Goal: Transaction & Acquisition: Download file/media

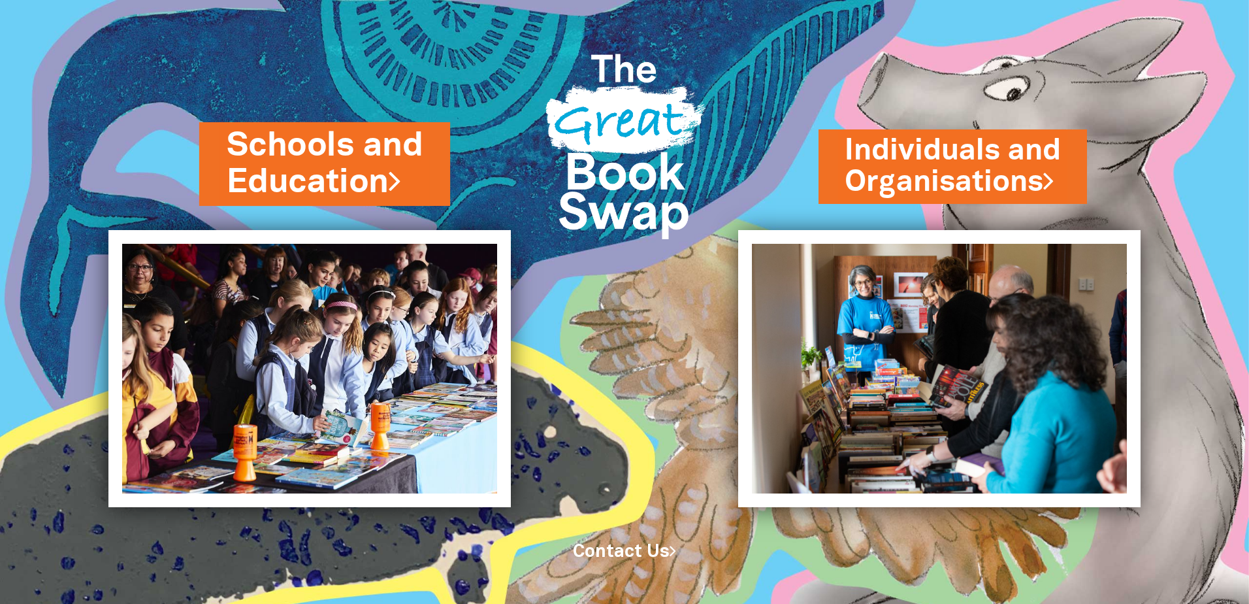
click at [332, 162] on link "Schools and Education" at bounding box center [325, 164] width 196 height 82
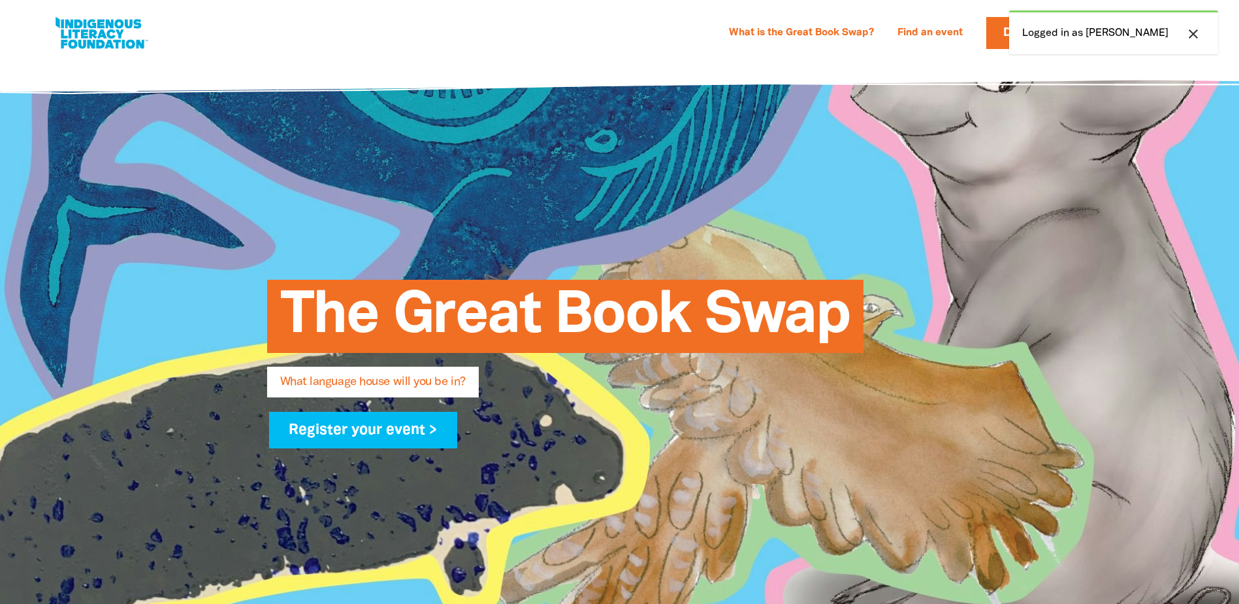
select select "primary-school"
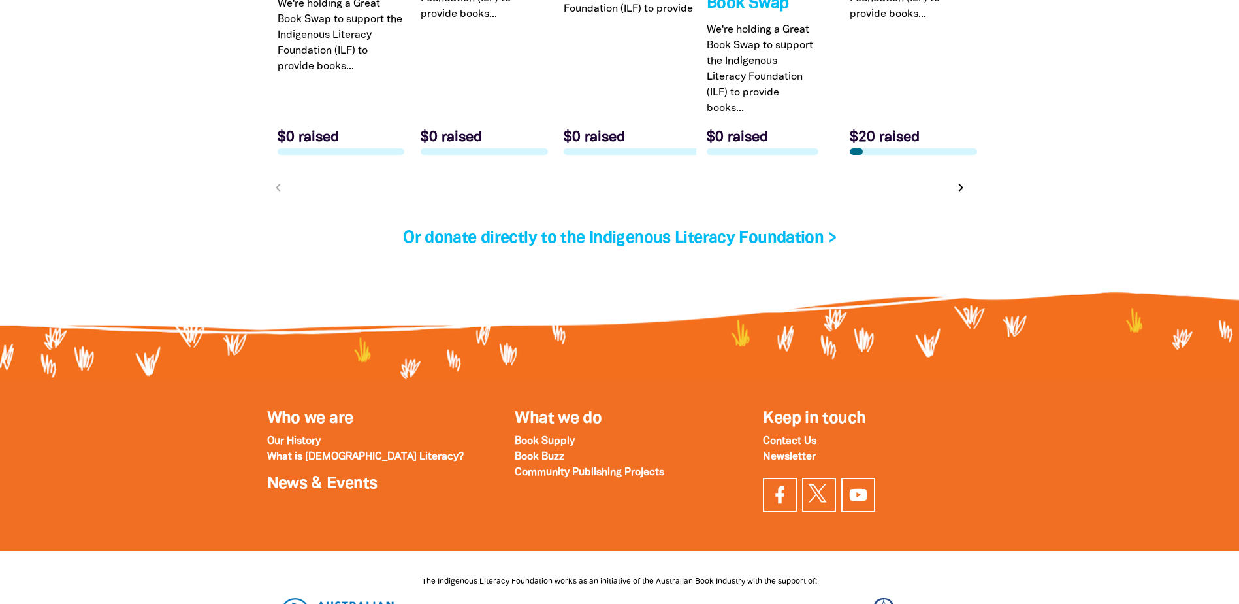
scroll to position [4377, 0]
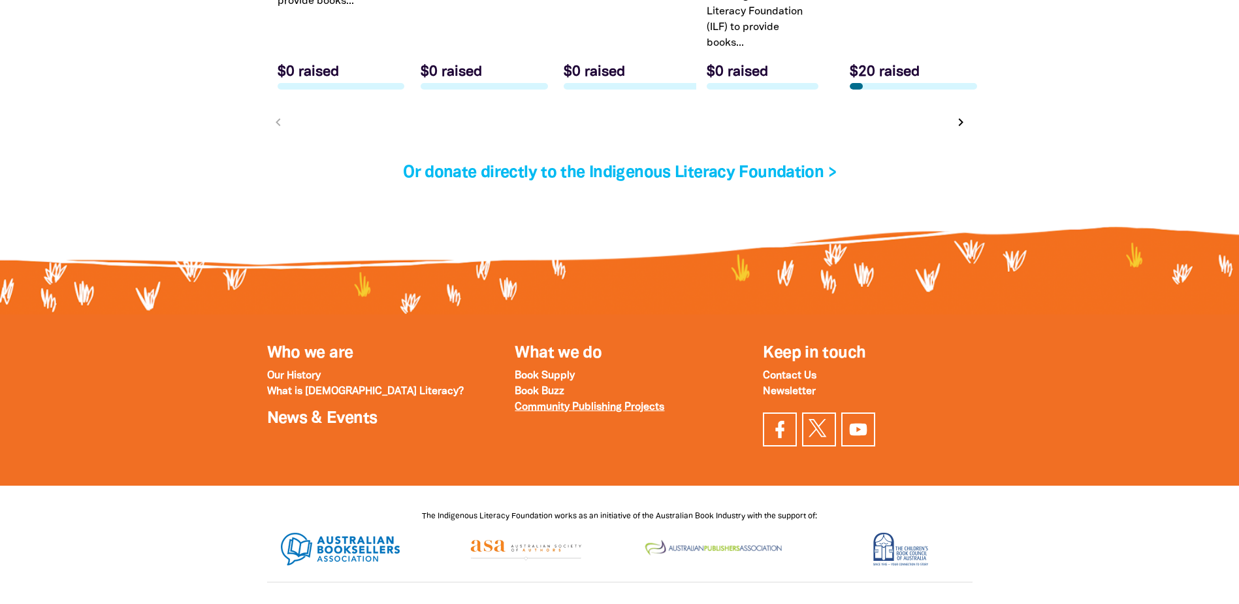
click at [624, 412] on strong "Community Publishing Projects" at bounding box center [590, 406] width 150 height 9
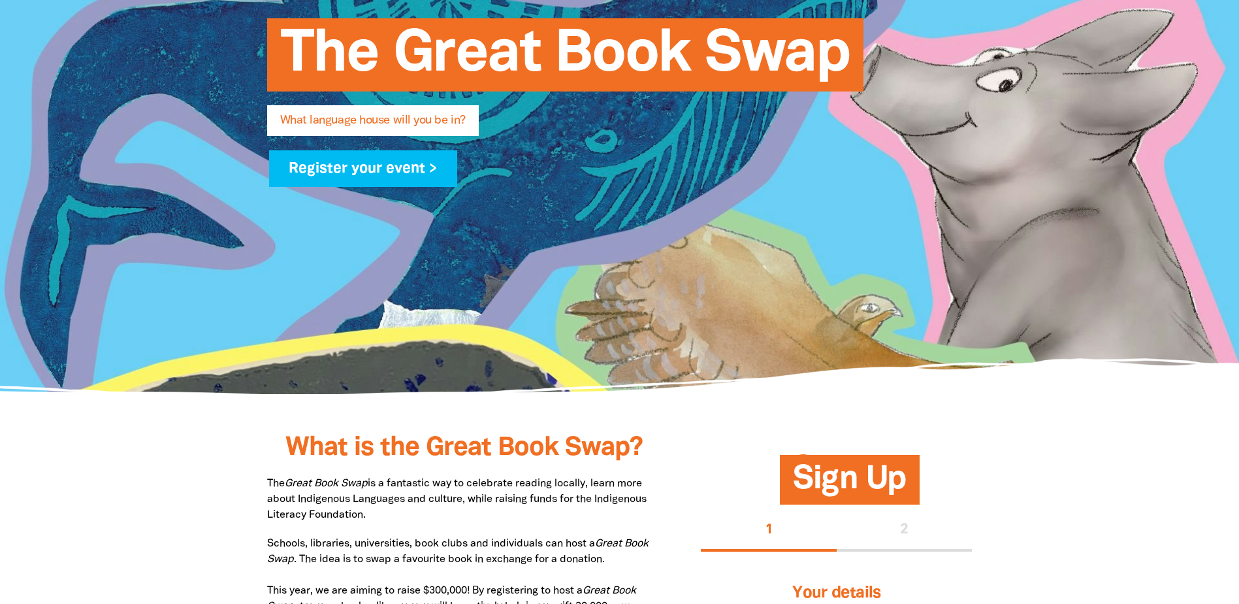
scroll to position [0, 0]
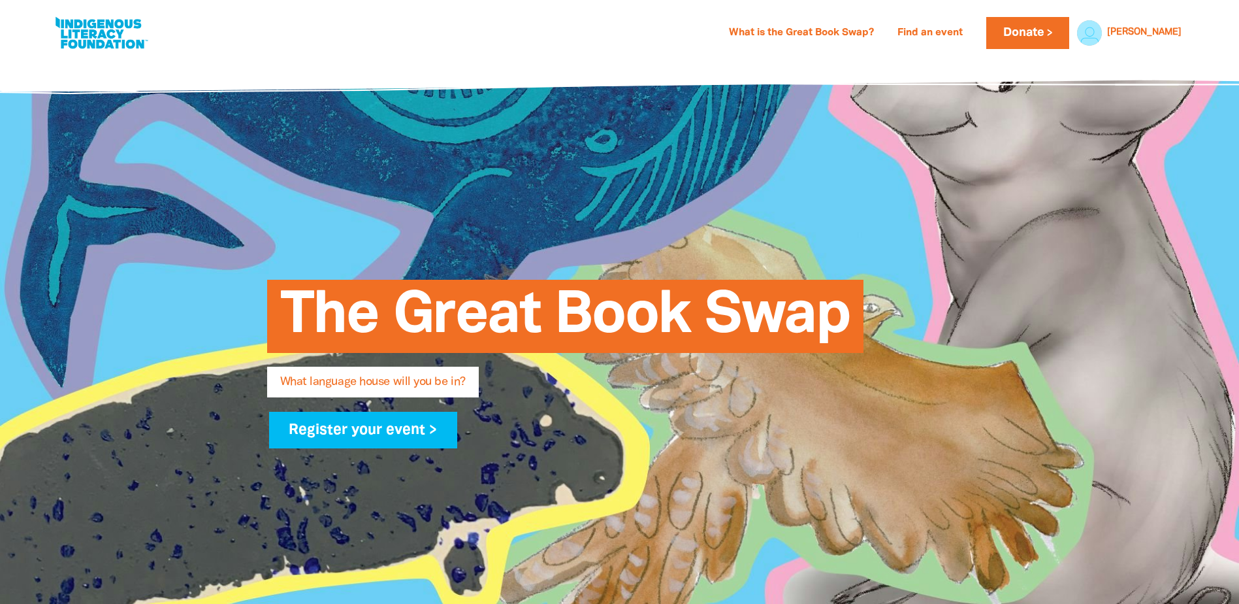
click at [74, 24] on link at bounding box center [101, 33] width 98 height 40
click at [81, 31] on link at bounding box center [101, 33] width 98 height 40
click at [800, 31] on link "What is the Great Book Swap?" at bounding box center [801, 33] width 161 height 21
drag, startPoint x: 103, startPoint y: 32, endPoint x: 412, endPoint y: 170, distance: 338.3
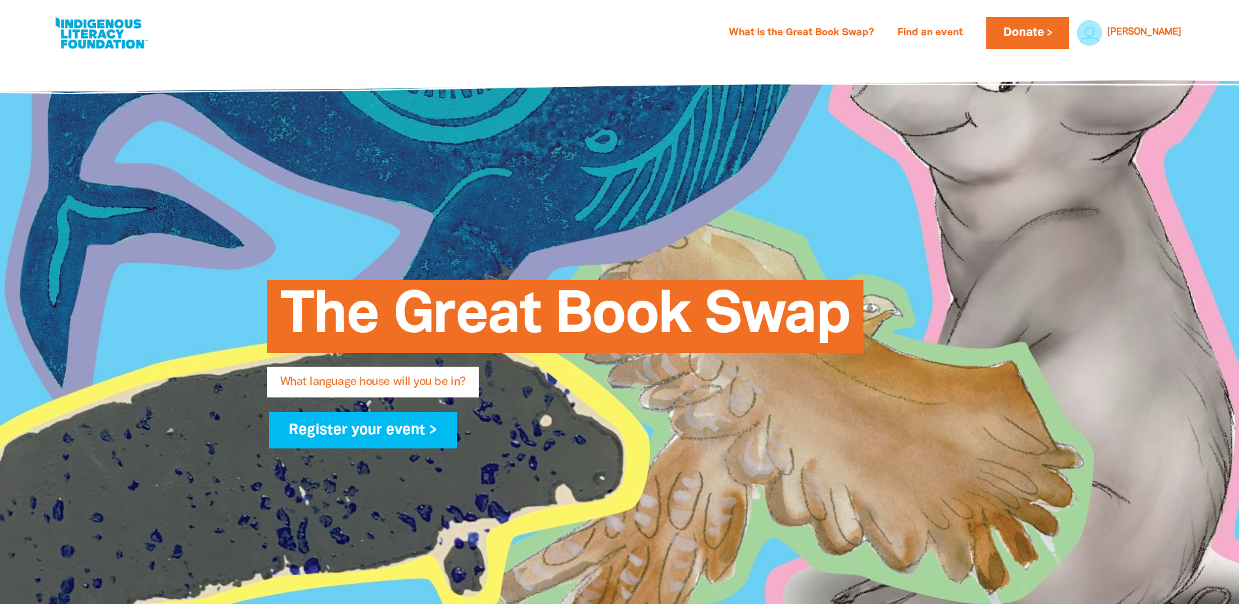
click at [414, 170] on div "The Great Book Swap What language house will you be in? Register your event >" at bounding box center [620, 357] width 784 height 596
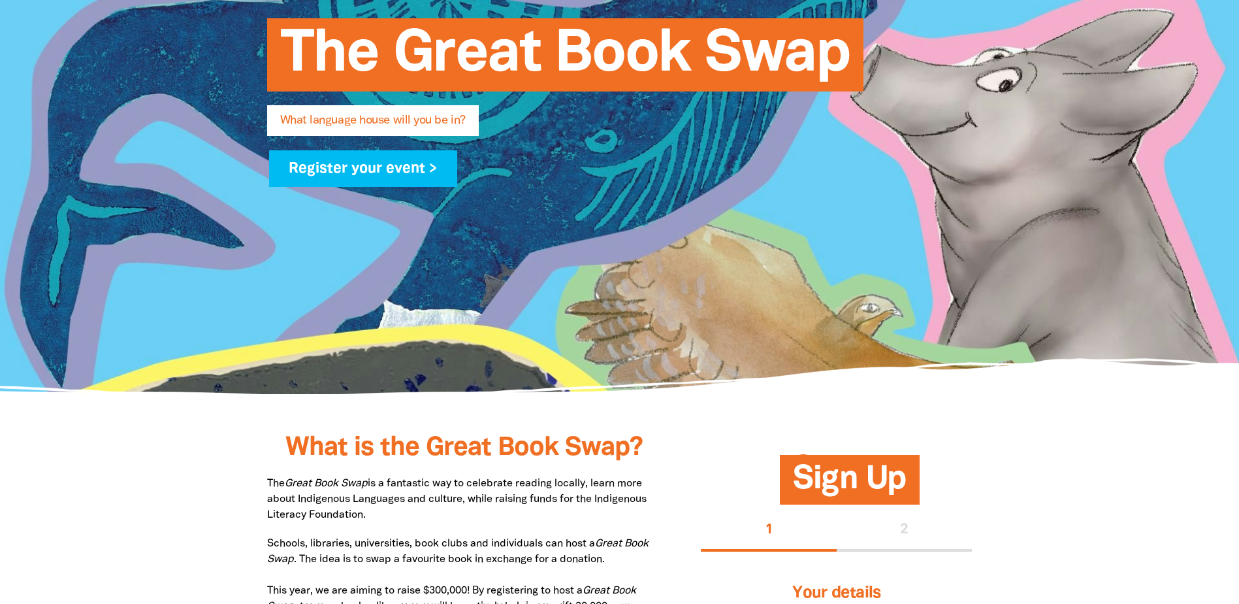
scroll to position [131, 0]
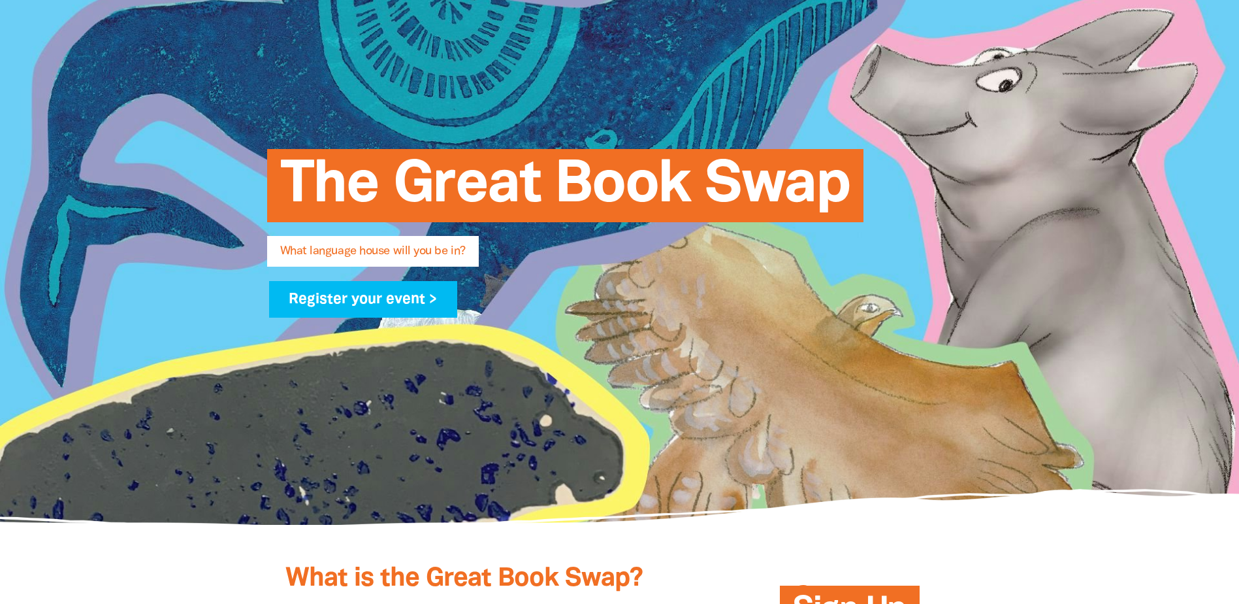
click at [1154, 355] on div at bounding box center [619, 226] width 1239 height 596
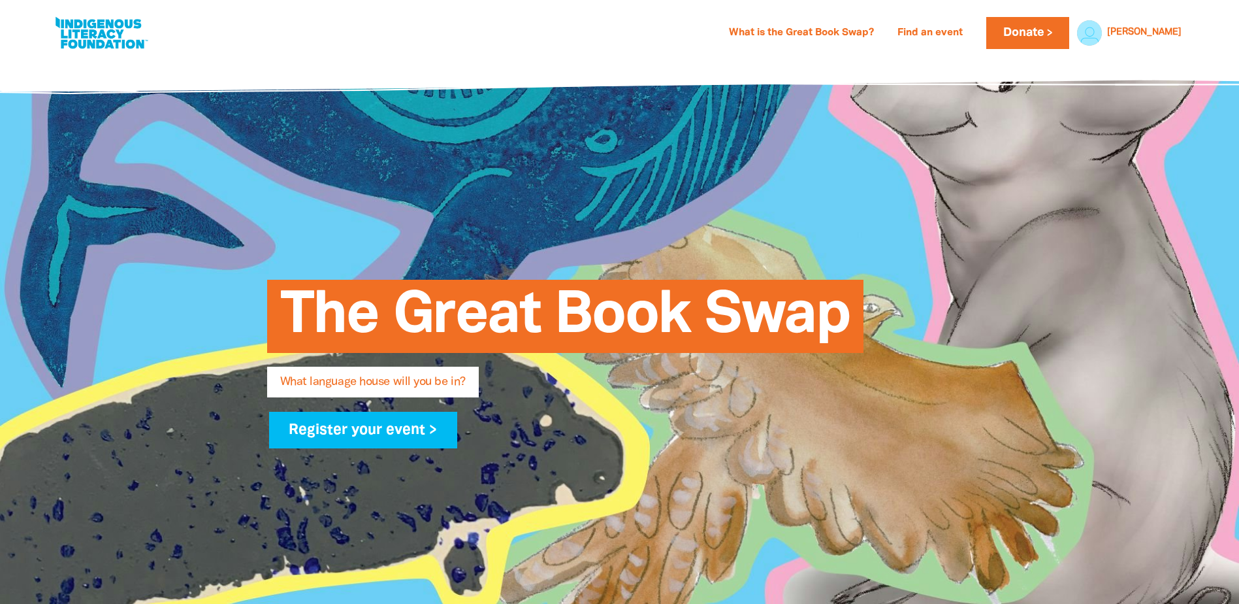
click at [98, 37] on link at bounding box center [101, 33] width 98 height 40
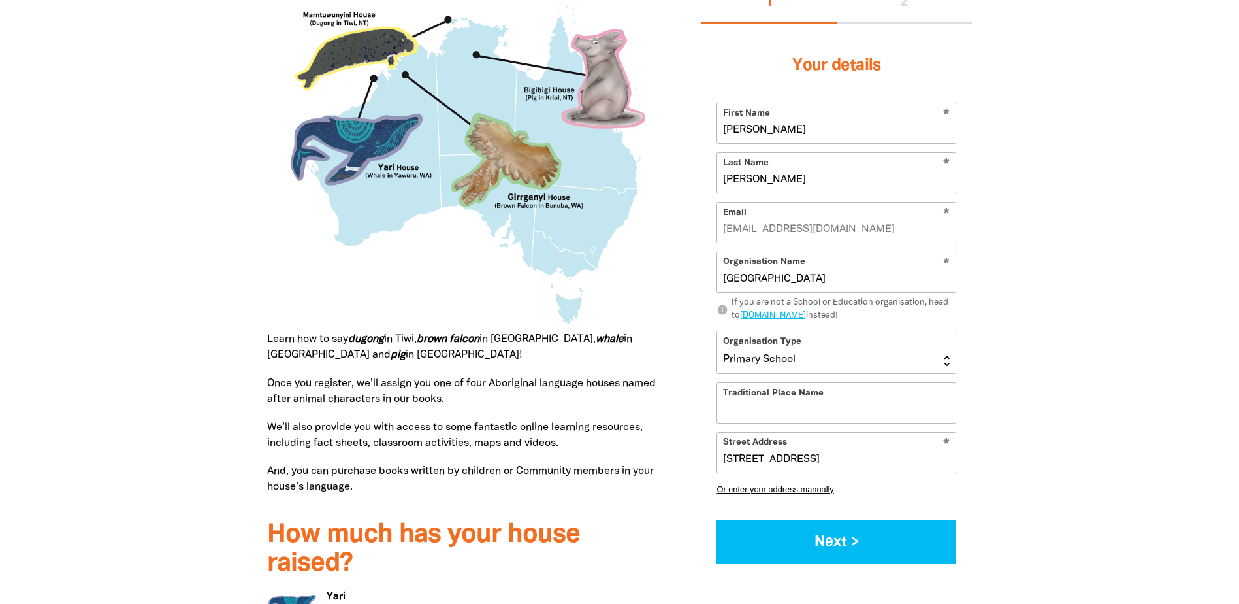
scroll to position [1176, 0]
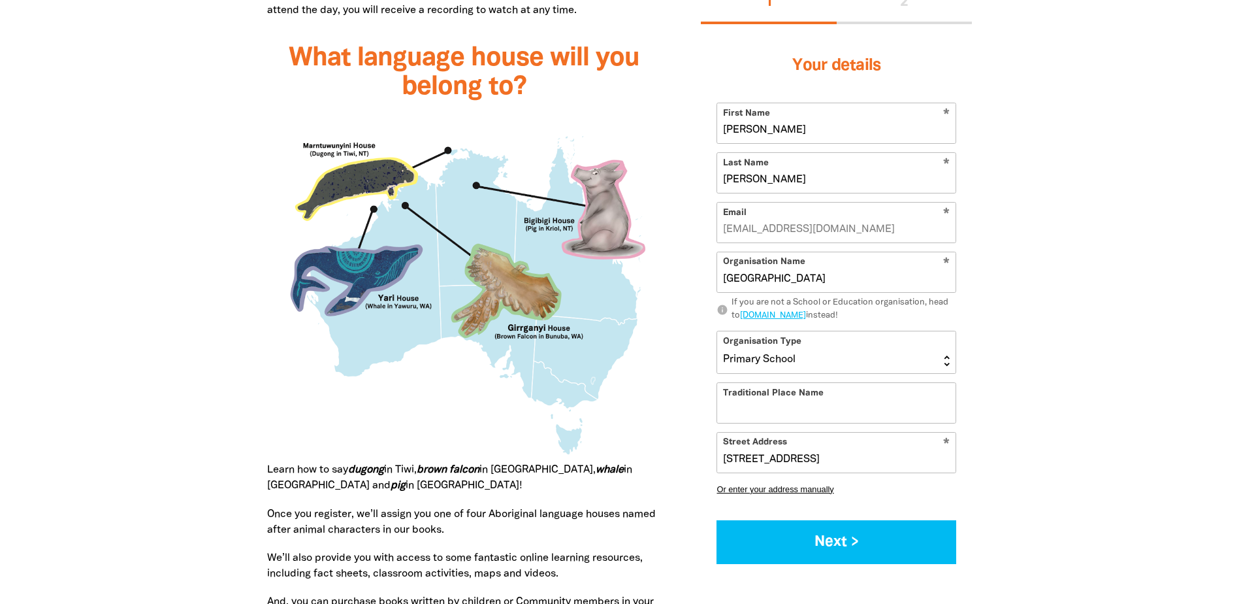
click at [608, 208] on img at bounding box center [464, 289] width 395 height 348
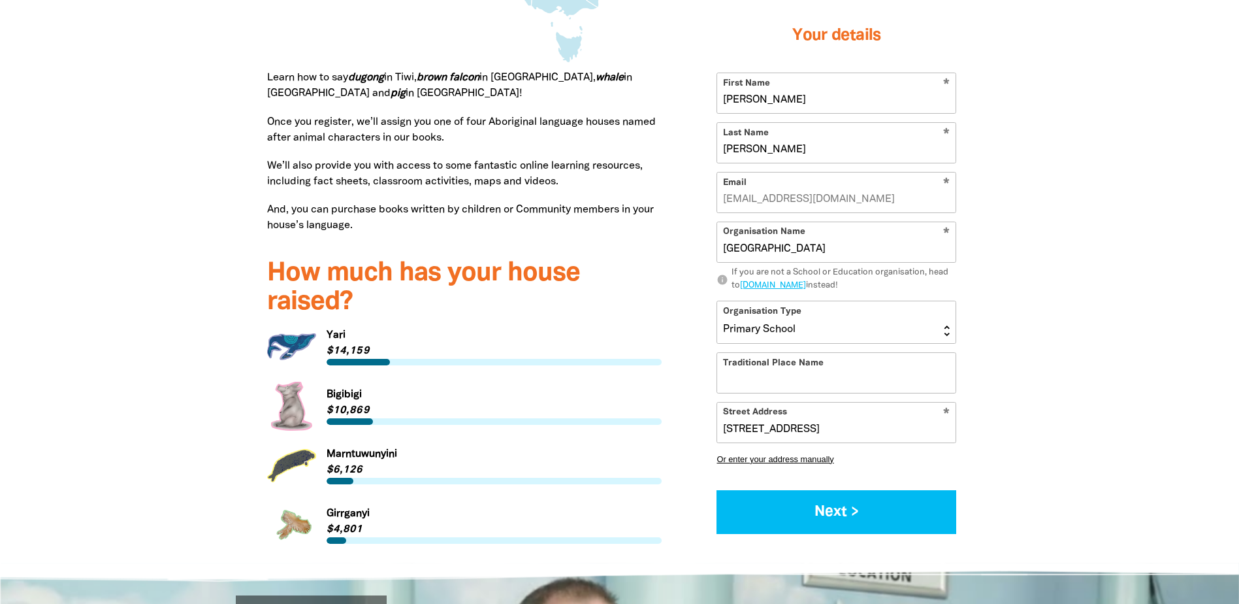
scroll to position [1633, 0]
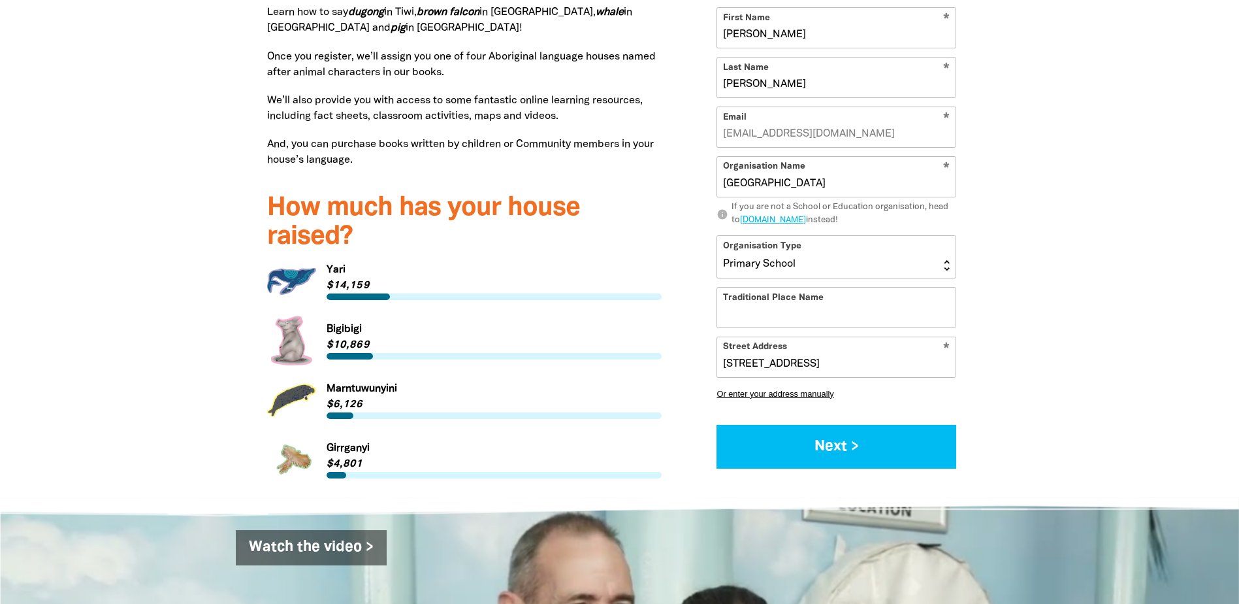
drag, startPoint x: 286, startPoint y: 342, endPoint x: 289, endPoint y: 329, distance: 12.8
click at [289, 329] on link "Link to [GEOGRAPHIC_DATA]" at bounding box center [464, 340] width 395 height 49
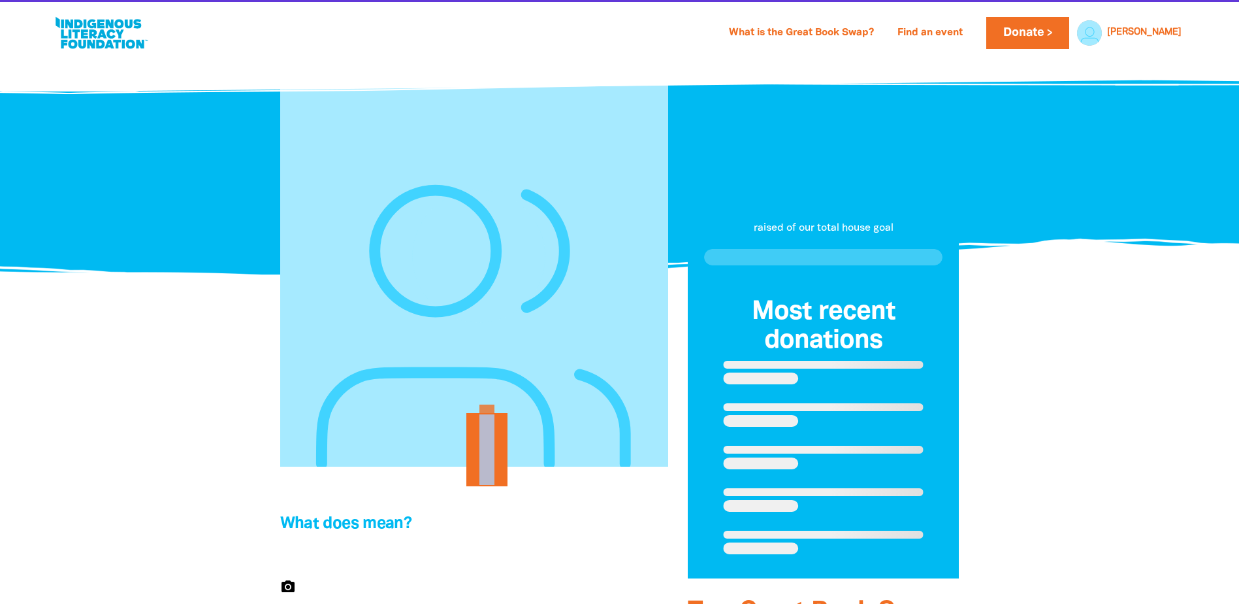
click at [289, 329] on div at bounding box center [474, 272] width 388 height 388
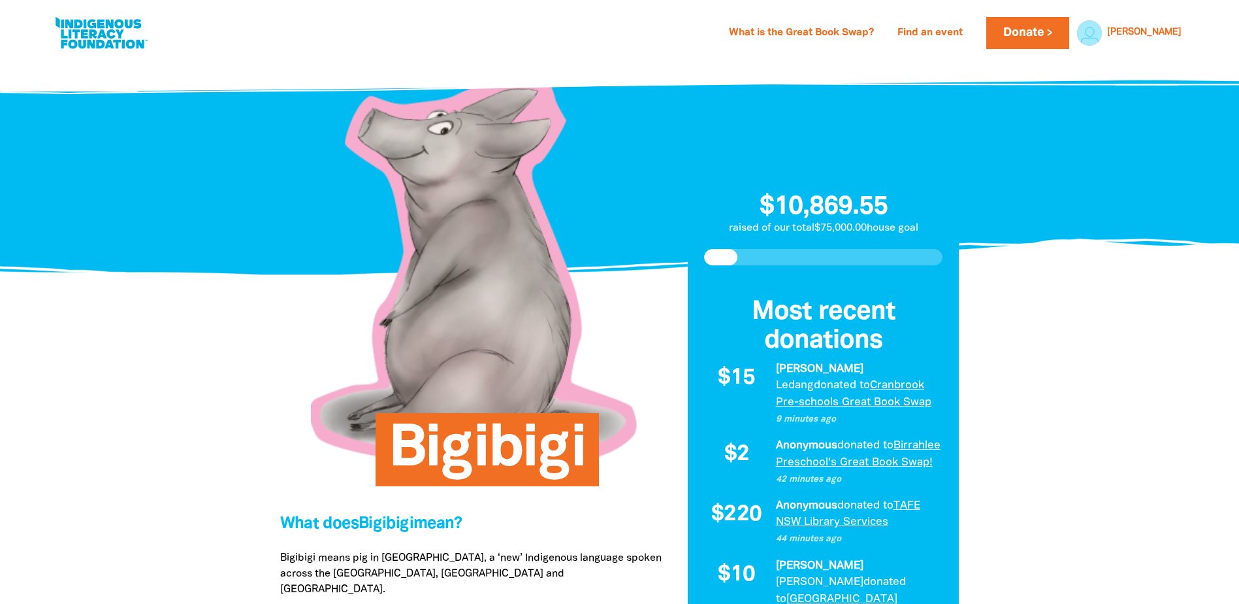
drag, startPoint x: 465, startPoint y: 221, endPoint x: 417, endPoint y: 247, distance: 54.1
click at [417, 247] on div at bounding box center [474, 272] width 388 height 388
select select "primary-school"
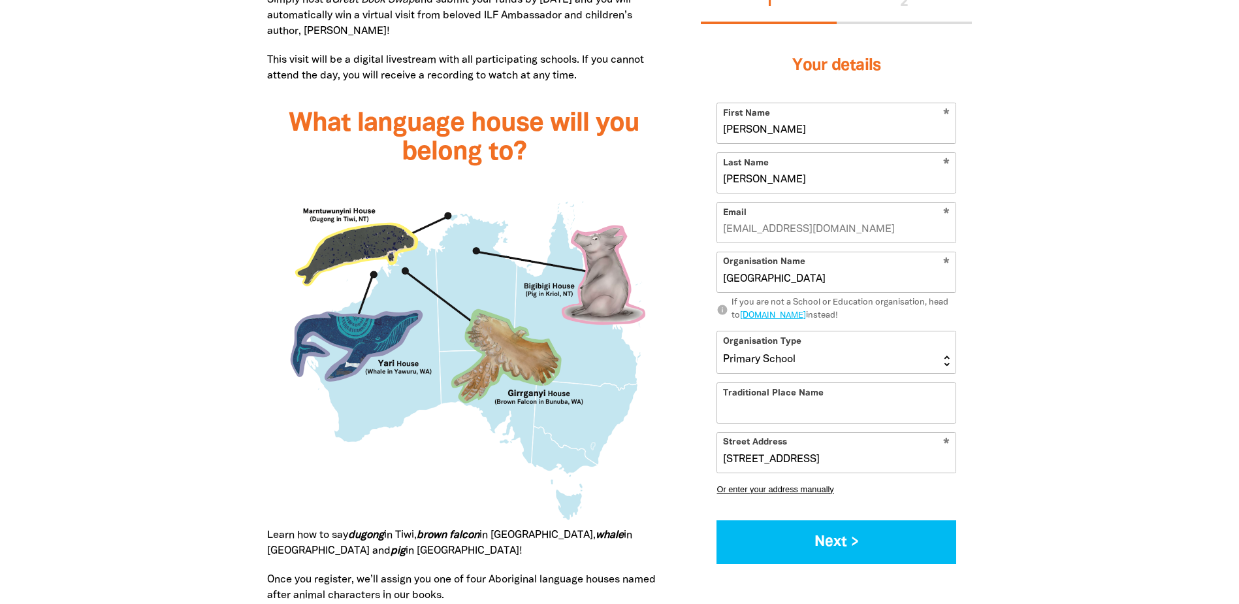
scroll to position [1176, 0]
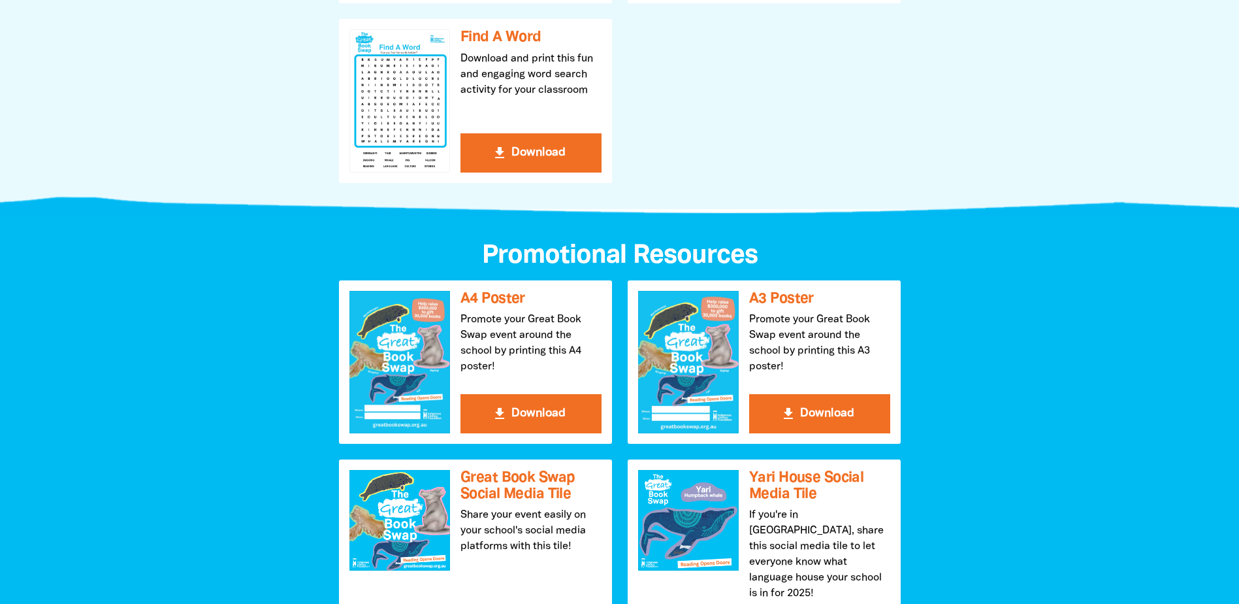
scroll to position [1241, 0]
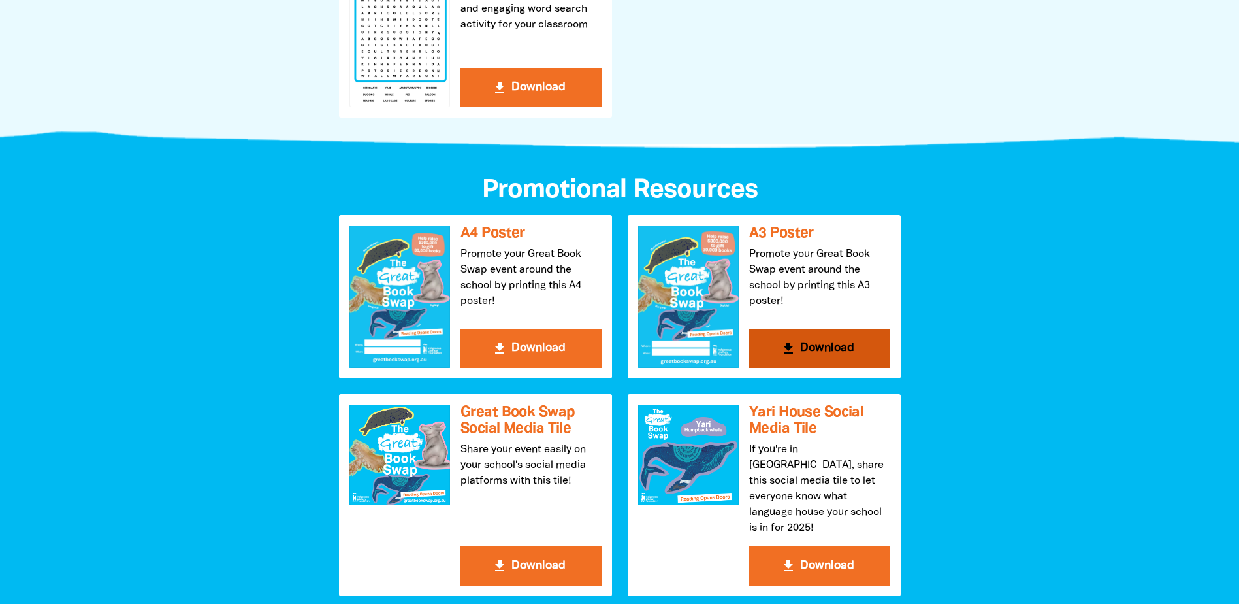
click at [832, 345] on button "get_app Download" at bounding box center [819, 348] width 141 height 39
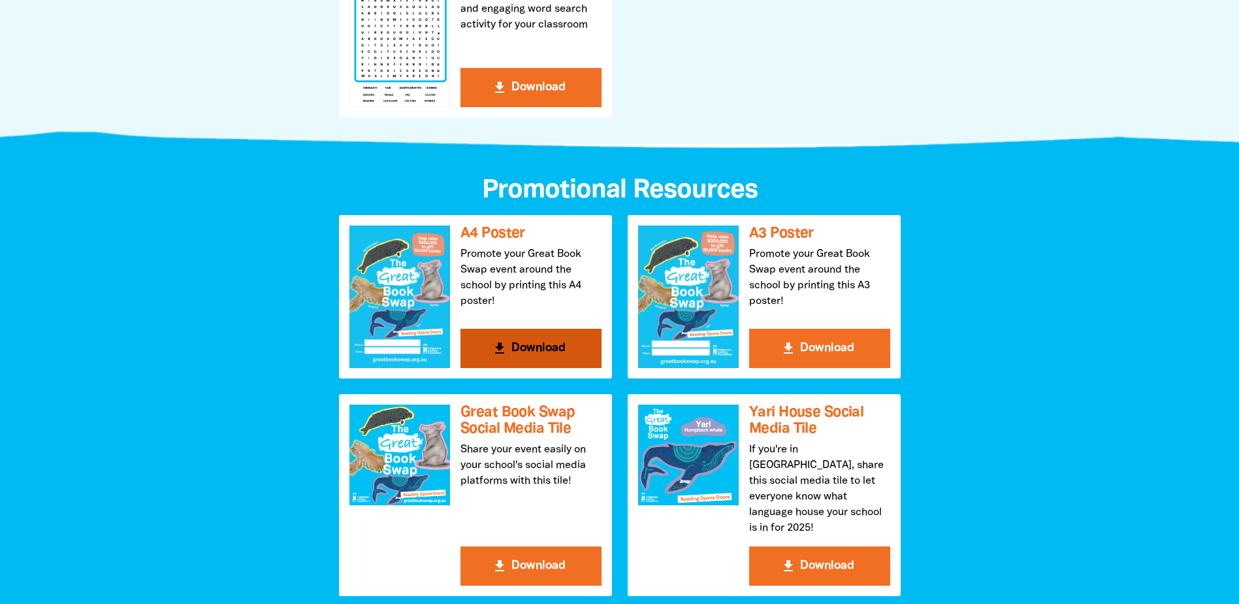
click at [534, 346] on button "get_app Download" at bounding box center [531, 348] width 141 height 39
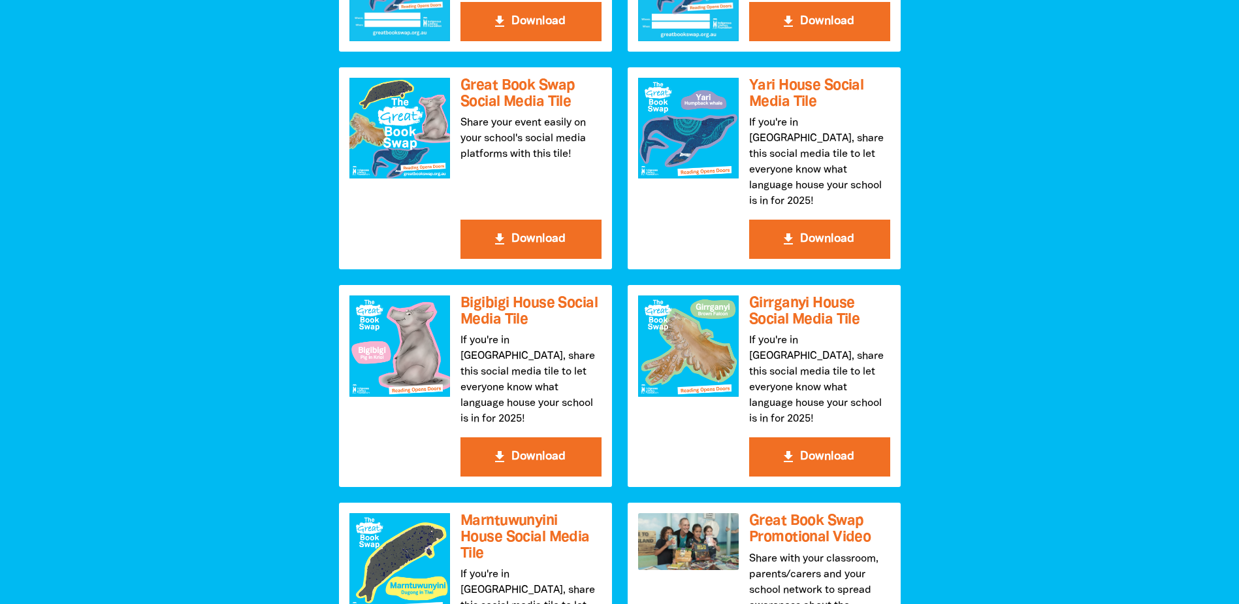
scroll to position [1633, 0]
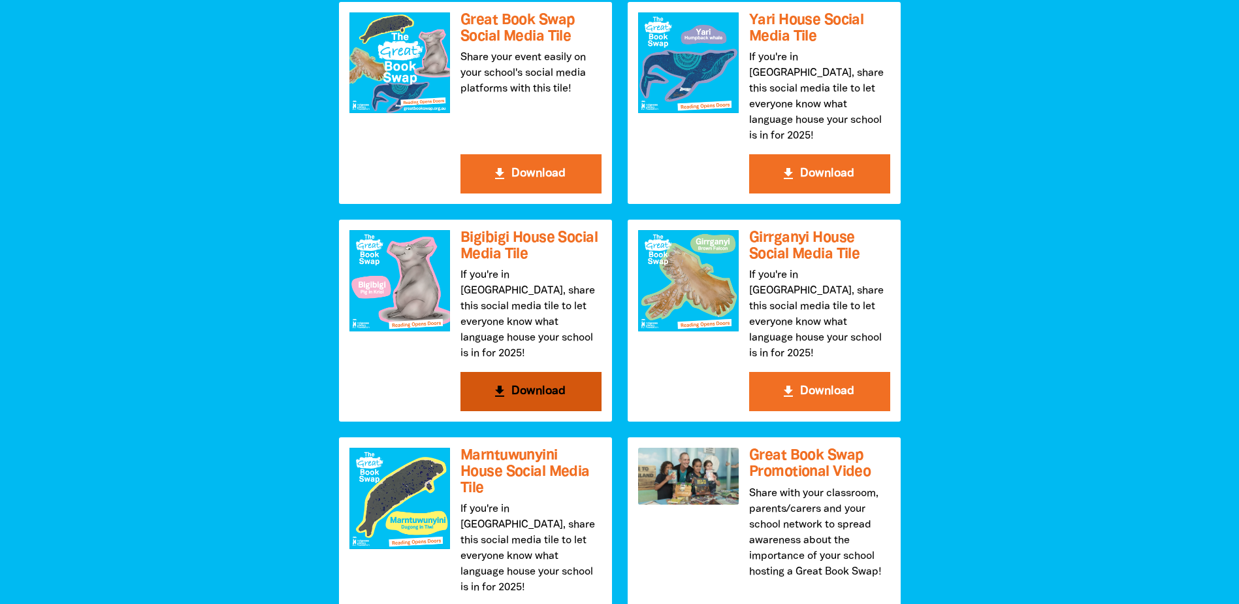
click at [541, 372] on button "get_app Download" at bounding box center [531, 391] width 141 height 39
